Goal: Task Accomplishment & Management: Use online tool/utility

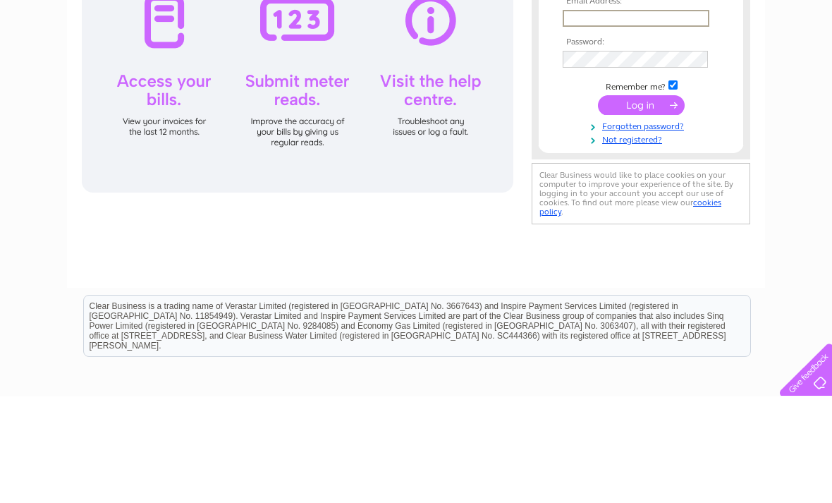
click at [672, 116] on input "text" at bounding box center [636, 124] width 147 height 17
type input "Baoglasgow@gmail.com"
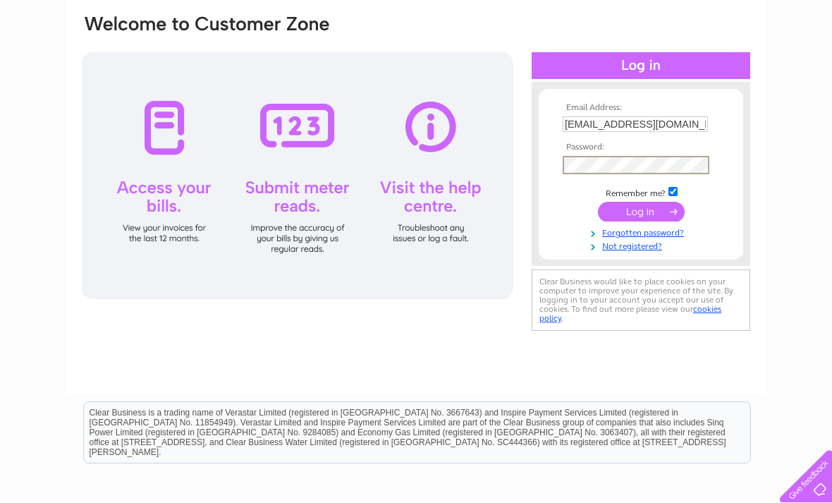
click at [632, 204] on input "submit" at bounding box center [641, 212] width 87 height 20
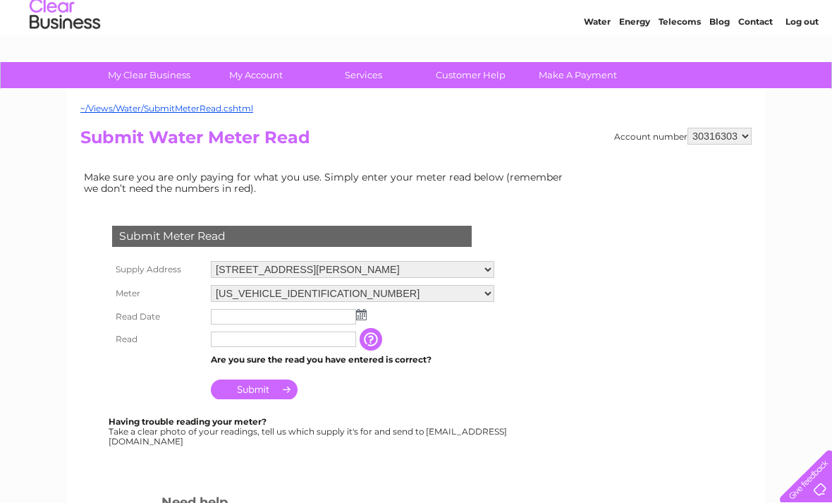
scroll to position [21, 0]
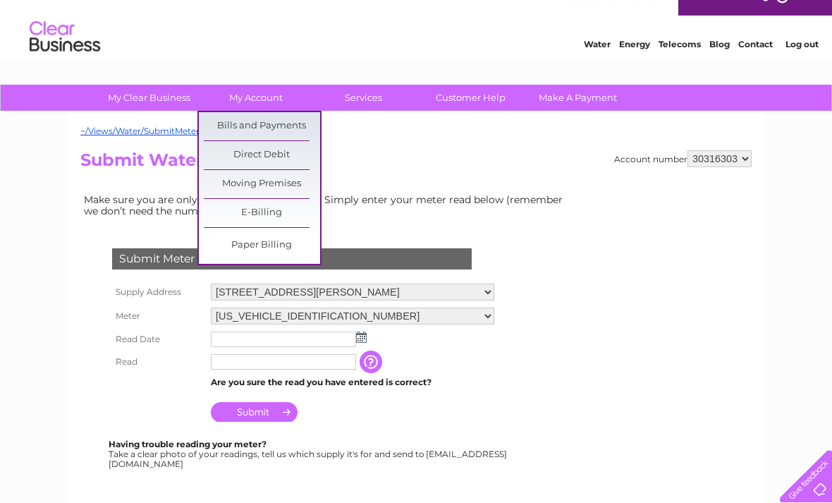
click at [293, 125] on link "Bills and Payments" at bounding box center [262, 126] width 116 height 28
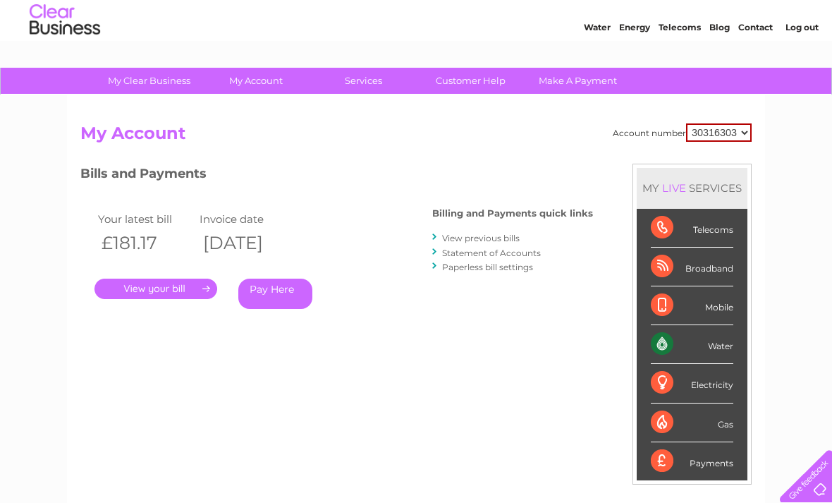
scroll to position [34, 0]
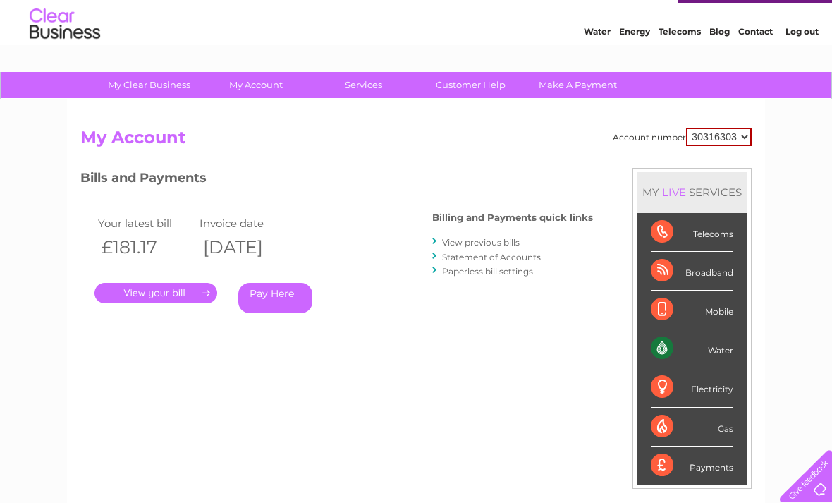
click at [518, 259] on link "Statement of Accounts" at bounding box center [491, 257] width 99 height 11
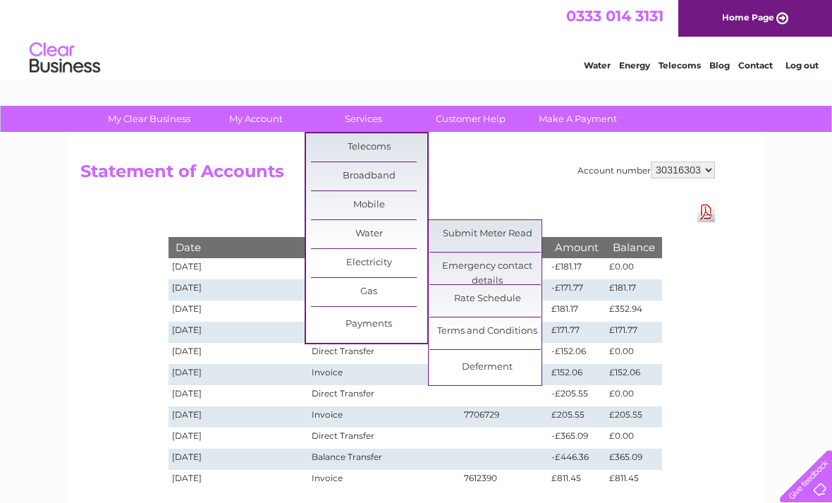
click at [502, 230] on link "Submit Meter Read" at bounding box center [487, 234] width 116 height 28
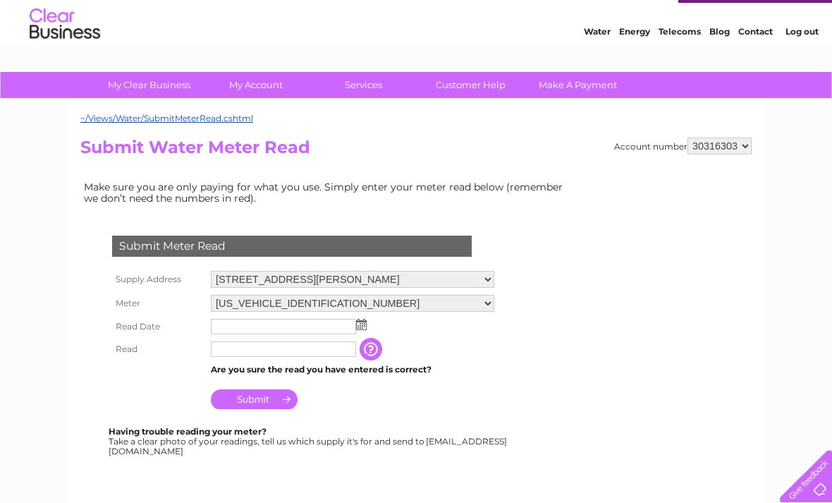
scroll to position [35, 0]
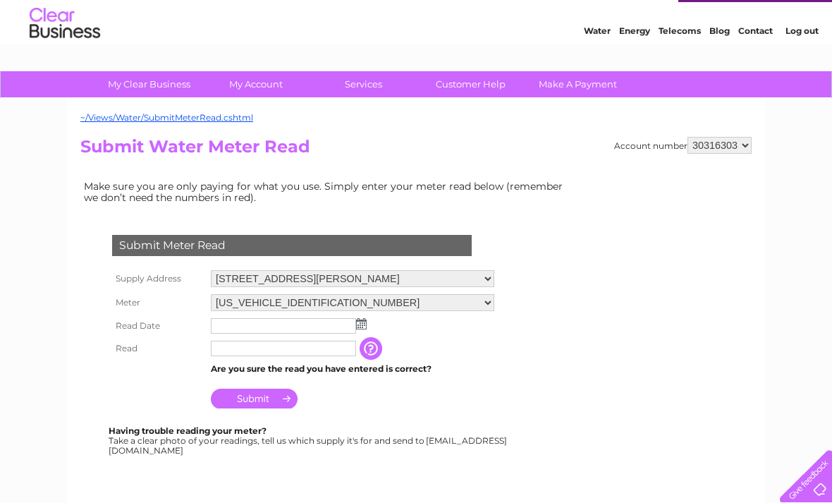
click at [365, 321] on img at bounding box center [361, 323] width 11 height 11
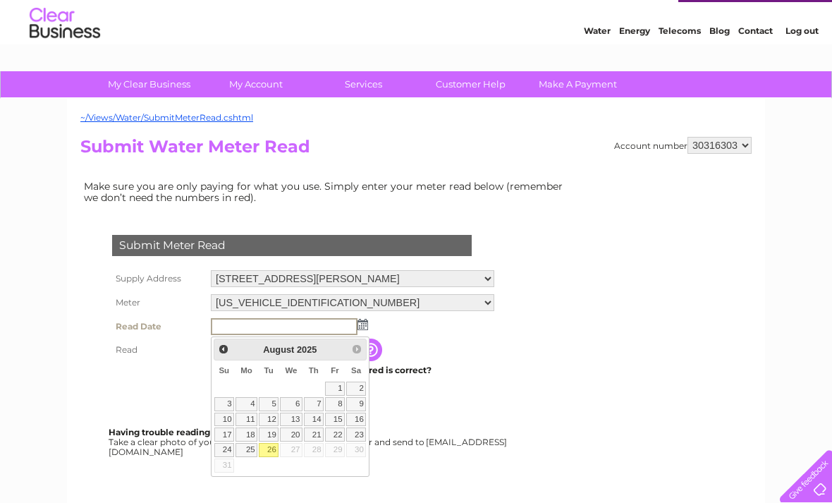
click at [361, 430] on link "23" at bounding box center [356, 434] width 20 height 14
type input "2025/08/23"
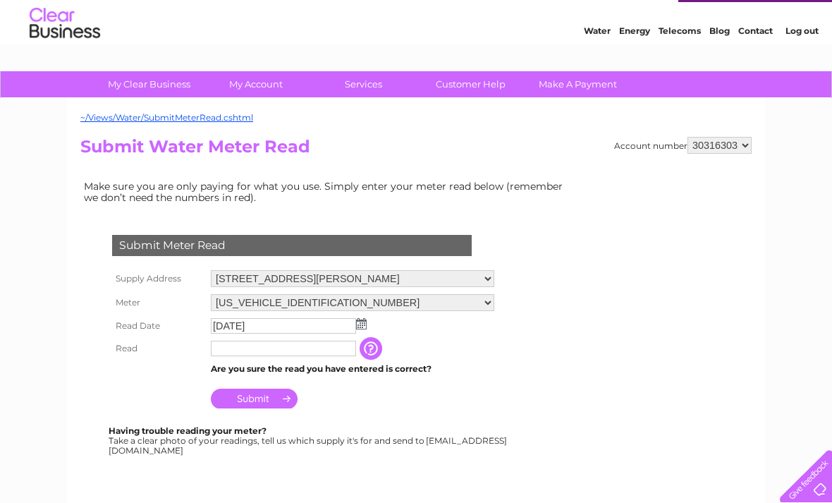
click at [335, 333] on input "2025/08/23" at bounding box center [283, 326] width 145 height 16
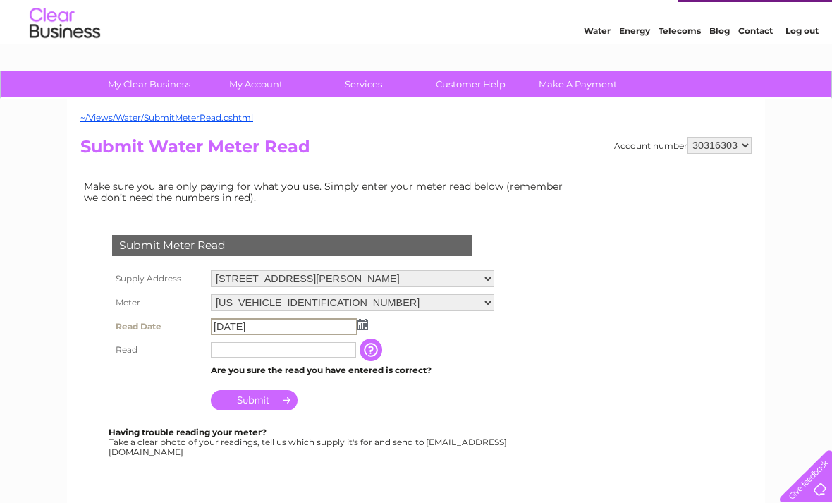
click at [314, 352] on input "text" at bounding box center [283, 350] width 145 height 16
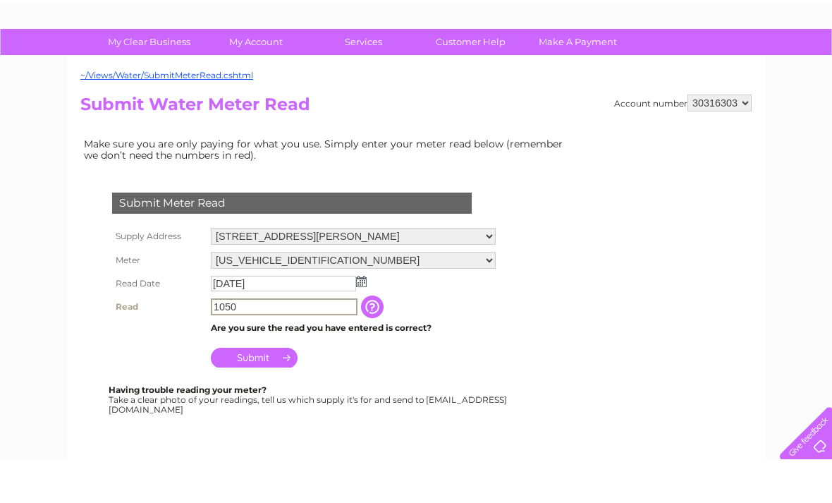
scroll to position [82, 0]
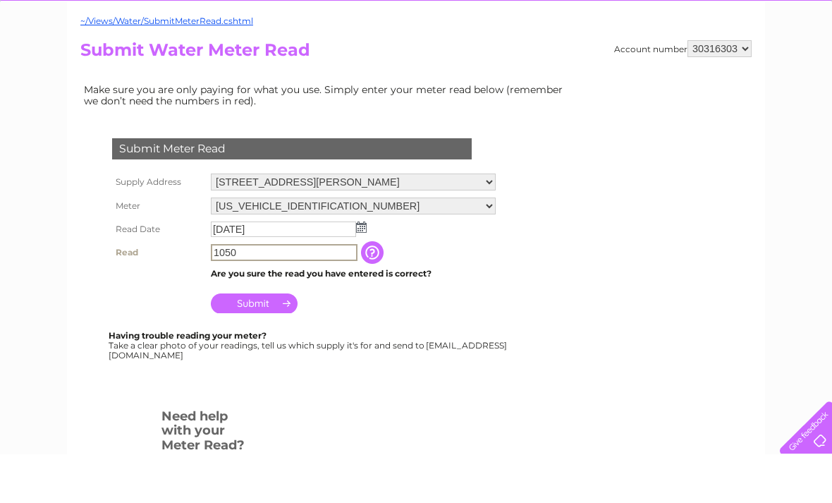
type input "1050"
click at [273, 342] on input "Submit" at bounding box center [254, 352] width 87 height 20
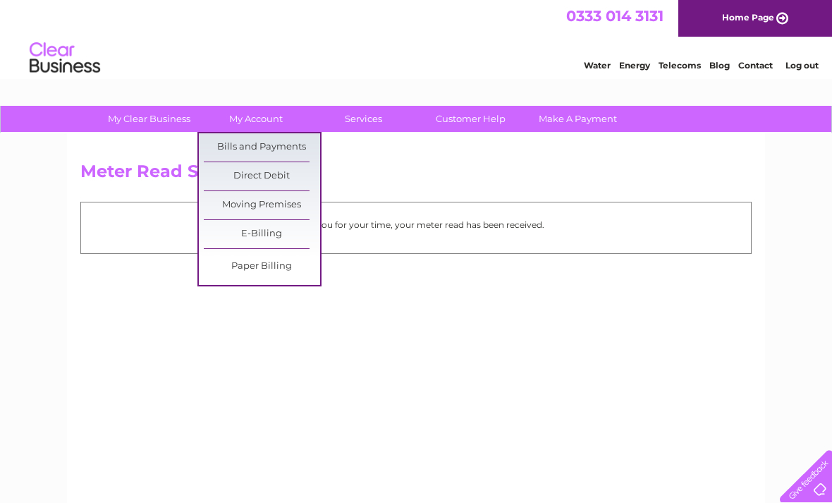
click at [223, 144] on link "Bills and Payments" at bounding box center [262, 147] width 116 height 28
click at [247, 150] on link "Bills and Payments" at bounding box center [262, 147] width 116 height 28
